Goal: Find specific page/section: Find specific page/section

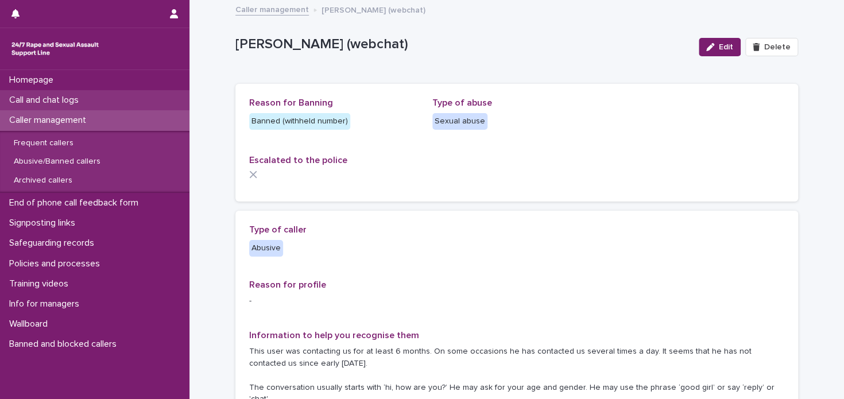
drag, startPoint x: 0, startPoint y: 0, endPoint x: 78, endPoint y: 96, distance: 123.3
click at [78, 96] on p "Call and chat logs" at bounding box center [46, 100] width 83 height 11
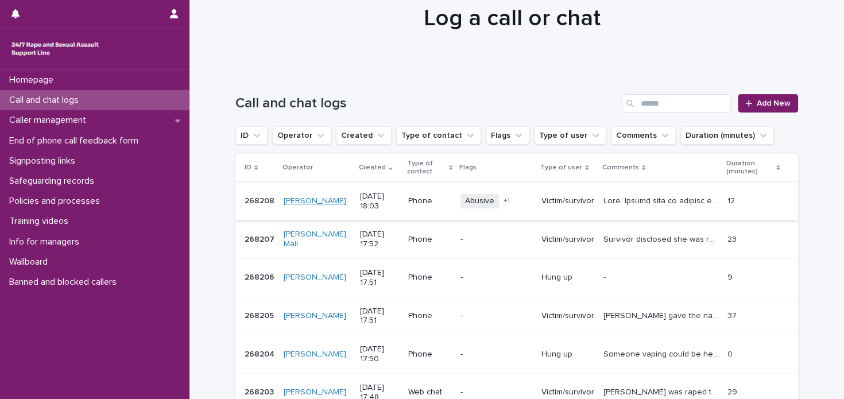
scroll to position [45, 0]
click at [665, 195] on p at bounding box center [661, 199] width 117 height 12
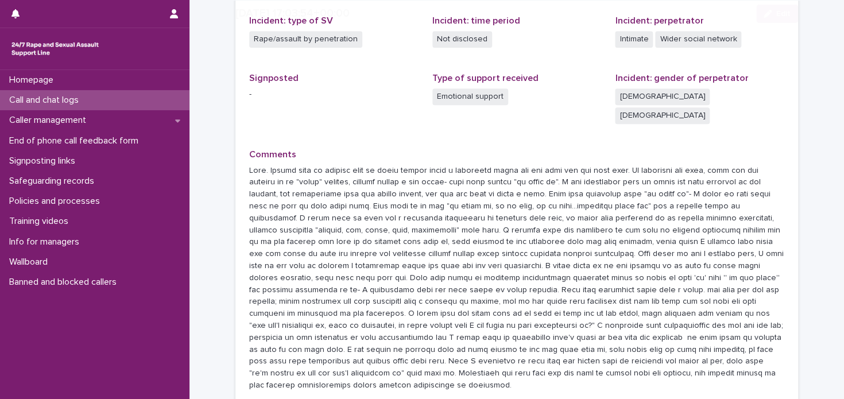
scroll to position [420, 0]
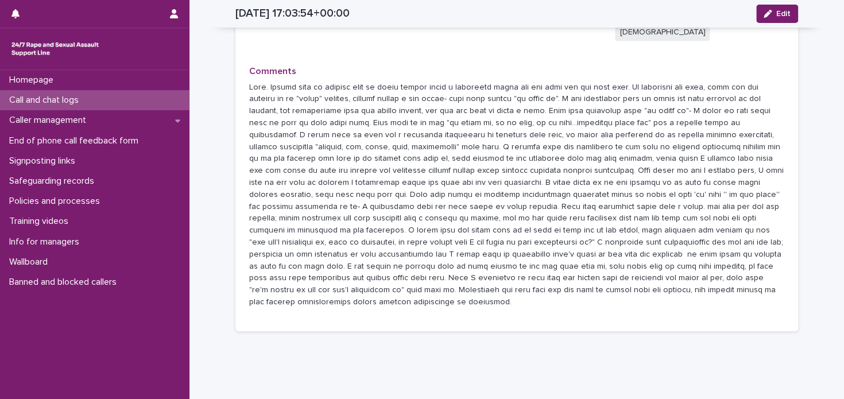
click at [464, 152] on p at bounding box center [516, 195] width 535 height 227
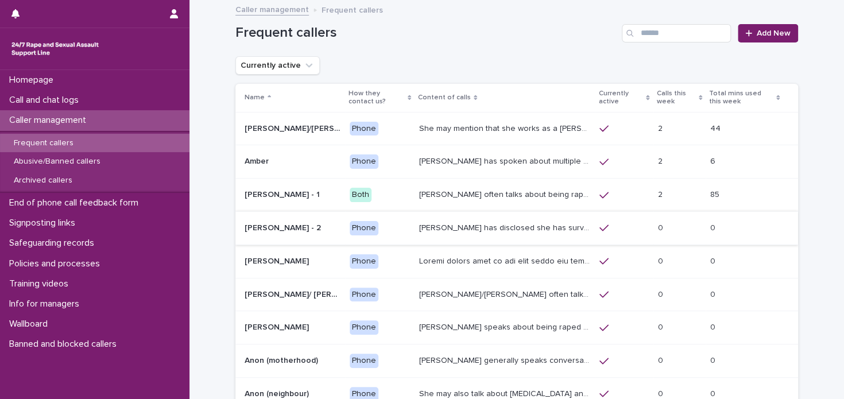
scroll to position [173, 0]
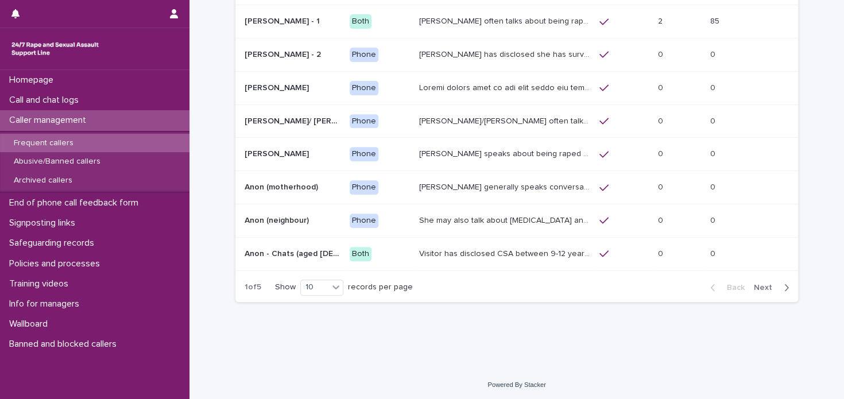
click at [770, 282] on button "Next" at bounding box center [773, 287] width 49 height 10
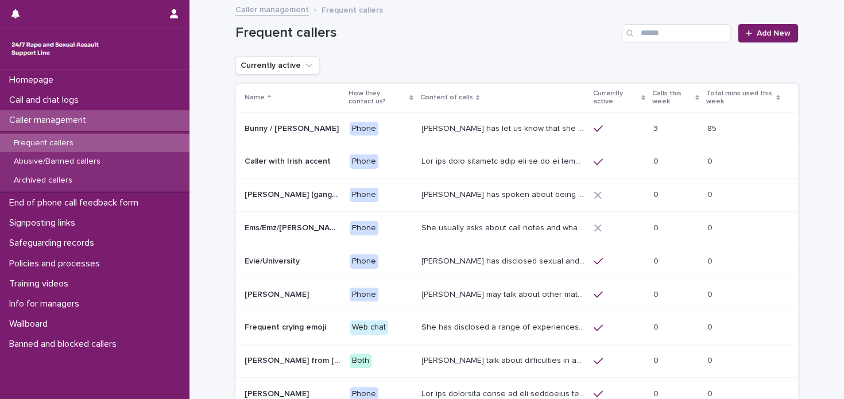
click at [488, 155] on p at bounding box center [504, 160] width 166 height 12
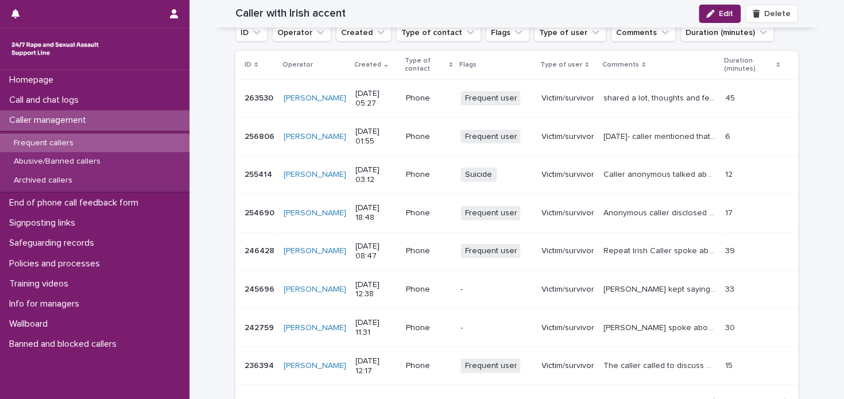
scroll to position [1240, 0]
